Goal: Information Seeking & Learning: Learn about a topic

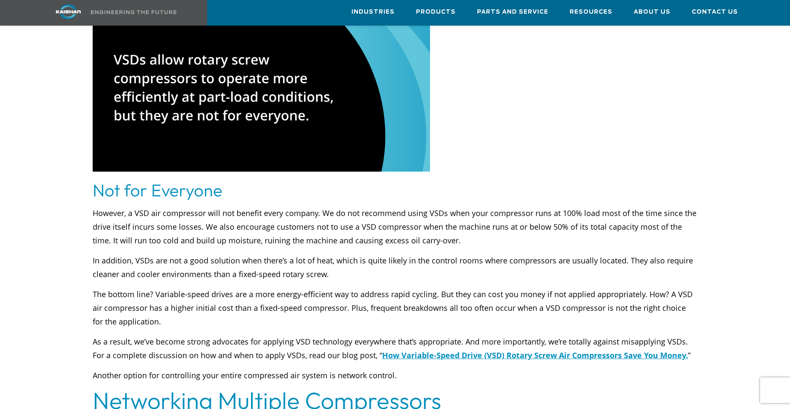
scroll to position [2087, 0]
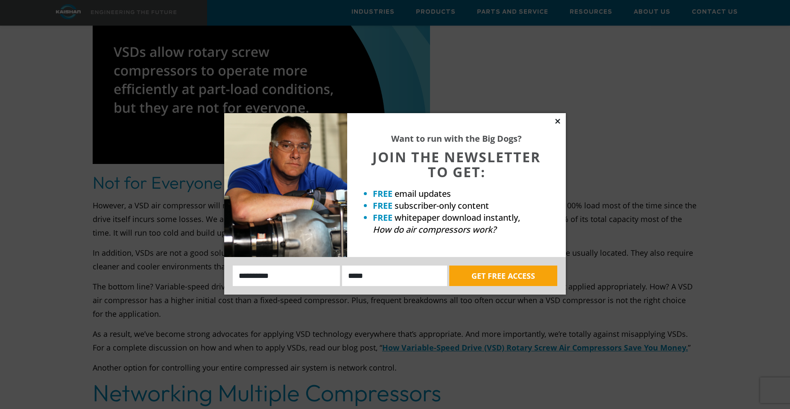
click at [558, 122] on icon at bounding box center [557, 121] width 5 height 5
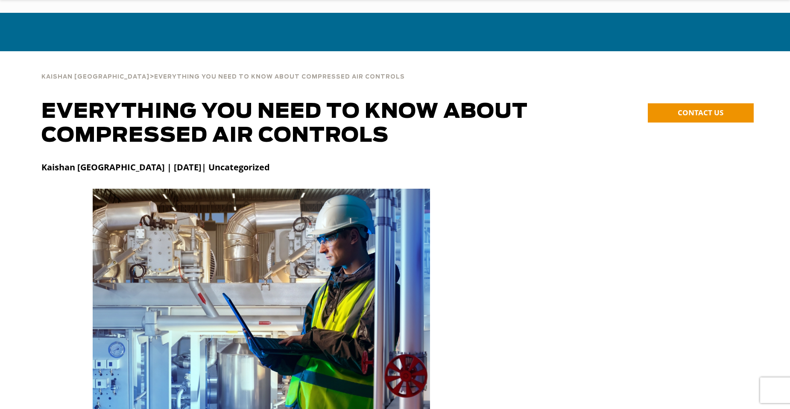
scroll to position [256, 0]
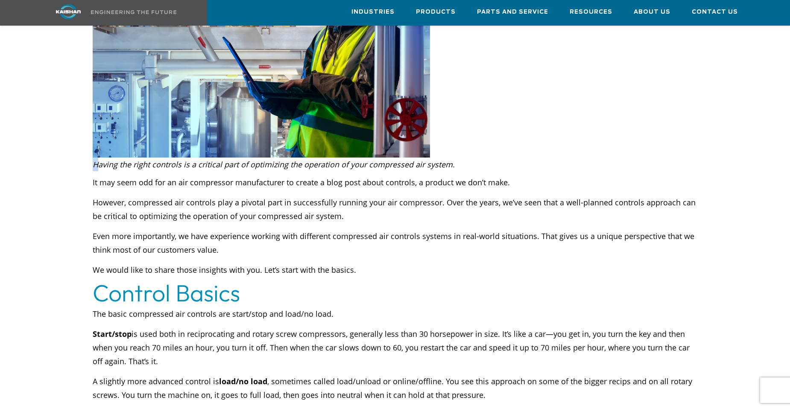
drag, startPoint x: 94, startPoint y: 149, endPoint x: 98, endPoint y: 152, distance: 5.5
click at [98, 159] on em "Having the right controls is a critical part of optimizing the operation of you…" at bounding box center [274, 164] width 362 height 10
drag, startPoint x: 98, startPoint y: 152, endPoint x: 154, endPoint y: 182, distance: 63.4
click at [154, 196] on p "However, compressed air controls play a pivotal part in successfully running yo…" at bounding box center [395, 209] width 605 height 27
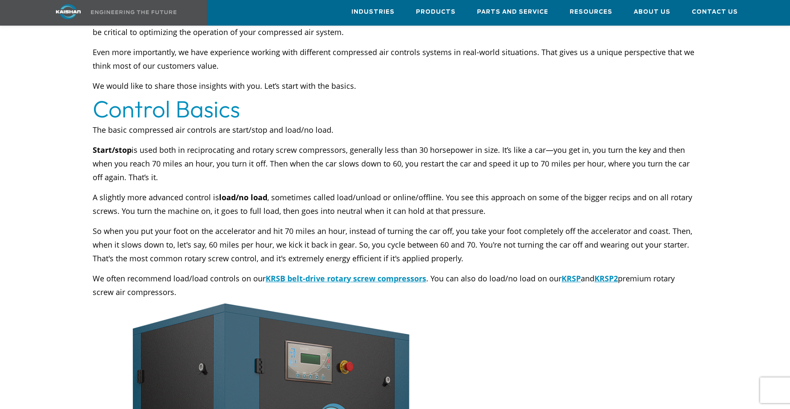
scroll to position [470, 0]
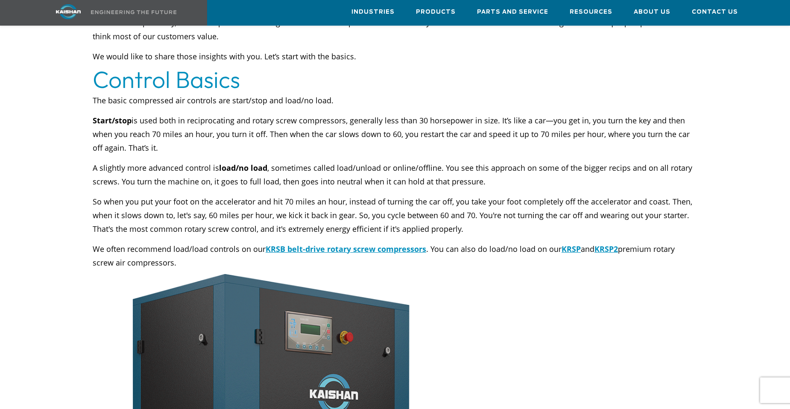
drag, startPoint x: 120, startPoint y: 167, endPoint x: 134, endPoint y: 162, distance: 14.1
click at [120, 165] on p "A slightly more advanced control is load/no load , sometimes called load/unload…" at bounding box center [395, 174] width 605 height 27
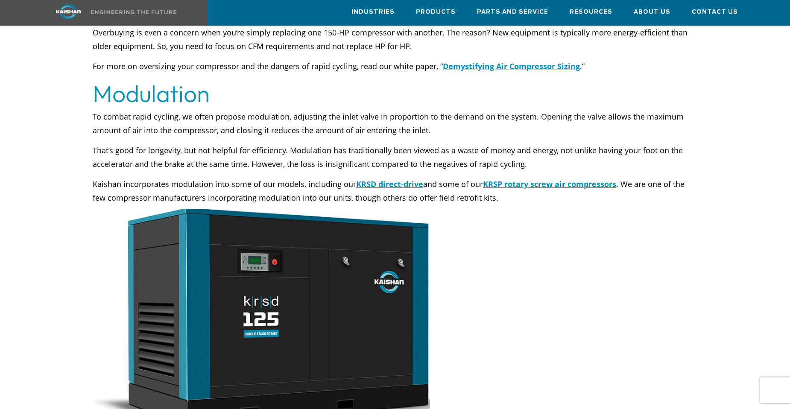
scroll to position [1410, 0]
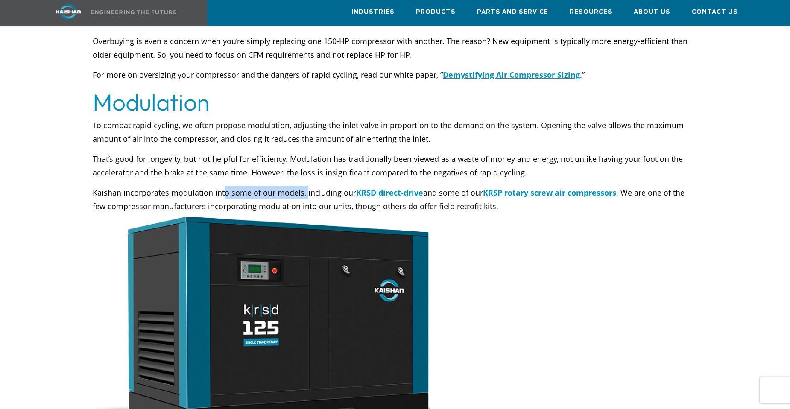
drag, startPoint x: 305, startPoint y: 180, endPoint x: 225, endPoint y: 180, distance: 80.3
click at [225, 186] on p "Kaishan incorporates modulation into some of our models, including our KRSD dir…" at bounding box center [395, 199] width 605 height 27
drag, startPoint x: 225, startPoint y: 180, endPoint x: 140, endPoint y: 194, distance: 86.7
click at [140, 194] on p "Kaishan incorporates modulation into some of our models, including our KRSD dir…" at bounding box center [395, 199] width 605 height 27
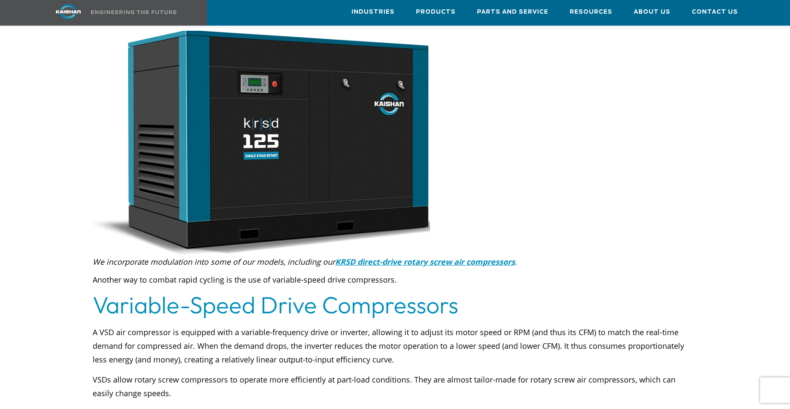
scroll to position [1623, 0]
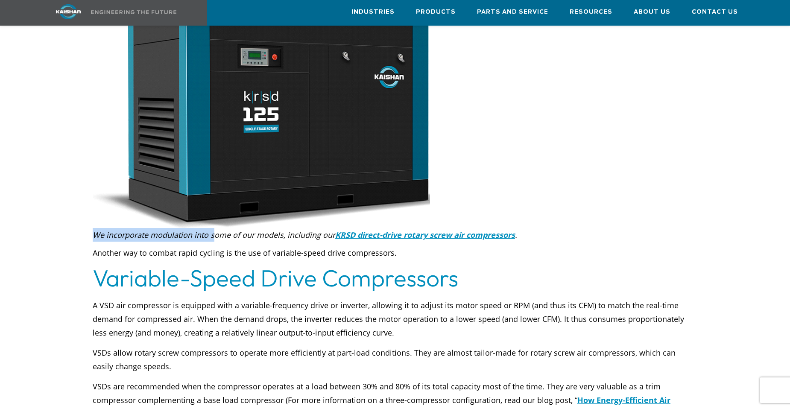
drag, startPoint x: 93, startPoint y: 220, endPoint x: 214, endPoint y: 227, distance: 121.1
click at [214, 228] on p "We incorporate modulation into some of our models, including our KRSD direct-dr…" at bounding box center [395, 235] width 605 height 14
drag, startPoint x: 214, startPoint y: 227, endPoint x: 174, endPoint y: 241, distance: 42.4
click at [174, 246] on p "Another way to combat rapid cycling is the use of variable-speed drive compress…" at bounding box center [395, 253] width 605 height 14
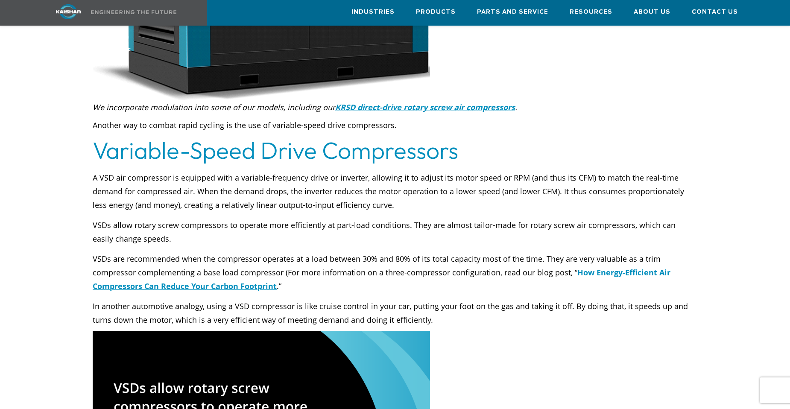
scroll to position [1751, 0]
click at [539, 170] on p "A VSD air compressor is equipped with a variable-frequency drive or inverter, a…" at bounding box center [395, 190] width 605 height 41
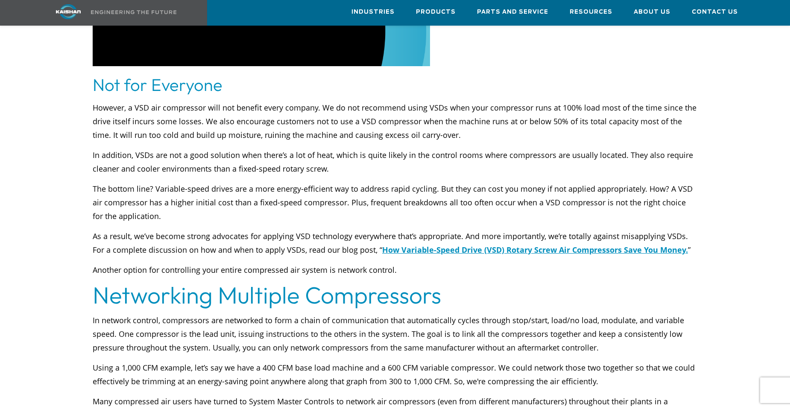
scroll to position [2221, 0]
